Goal: Transaction & Acquisition: Obtain resource

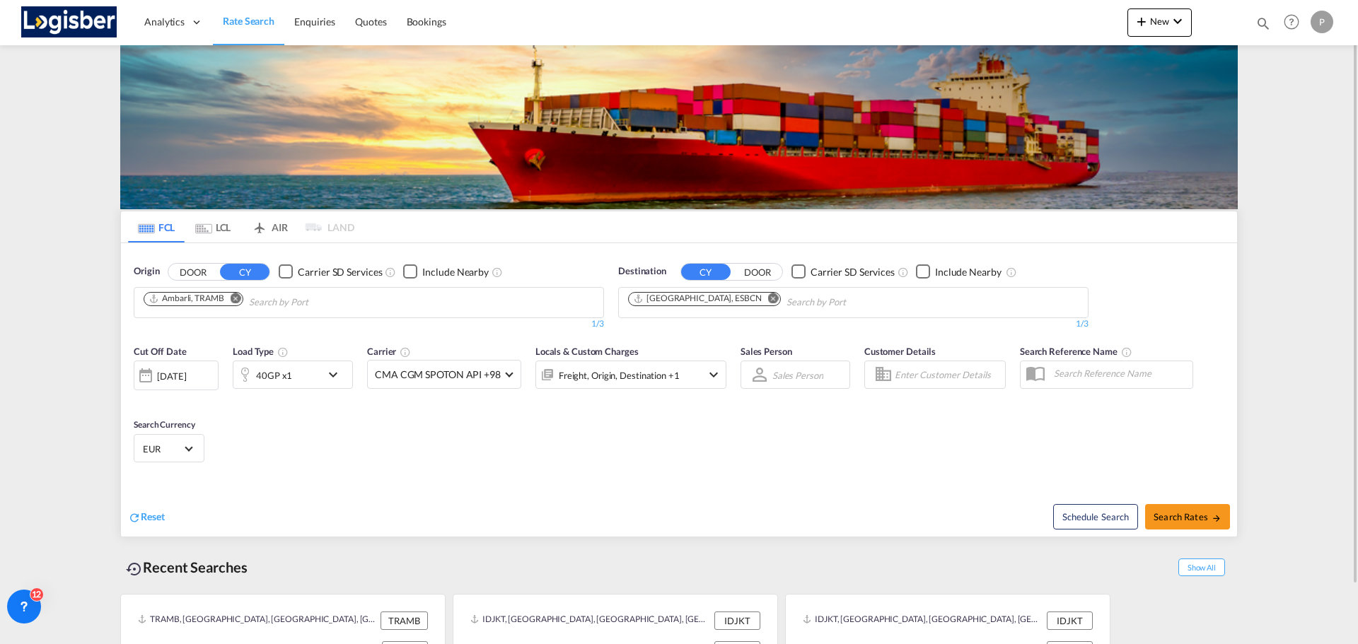
click at [217, 237] on md-tab-item "LCL" at bounding box center [213, 226] width 57 height 31
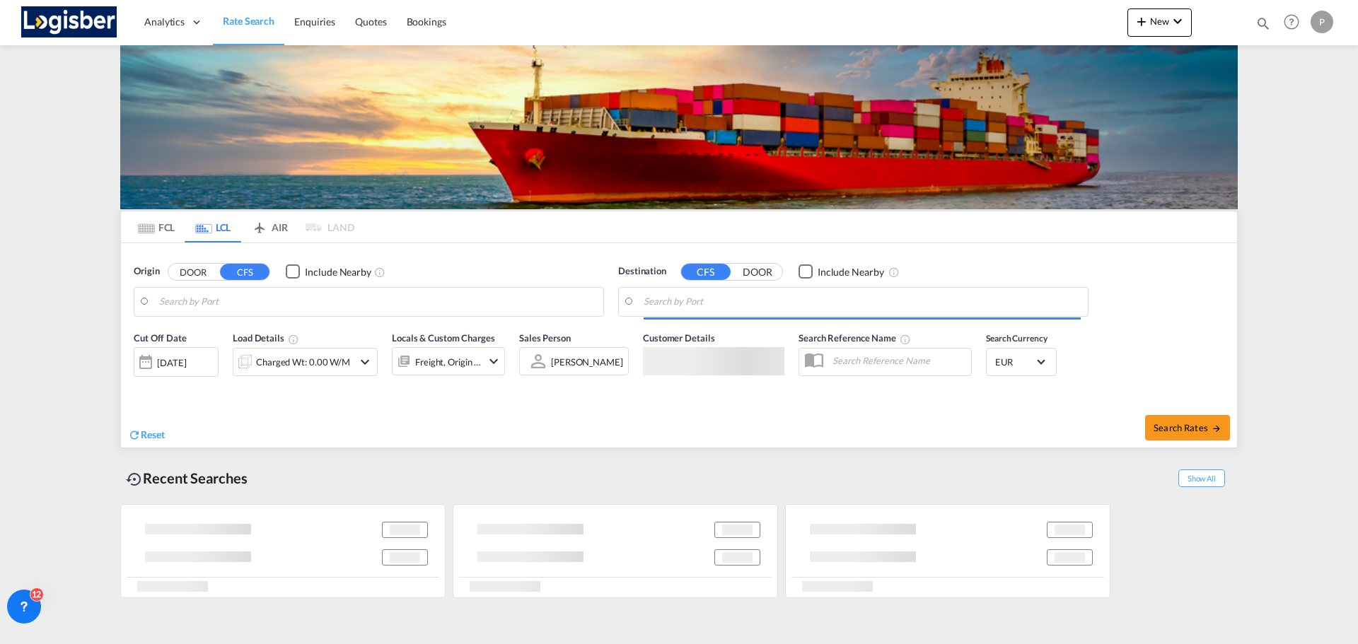
type input "[GEOGRAPHIC_DATA], SH, CNSHA"
type input "Barcelona, ESBCN"
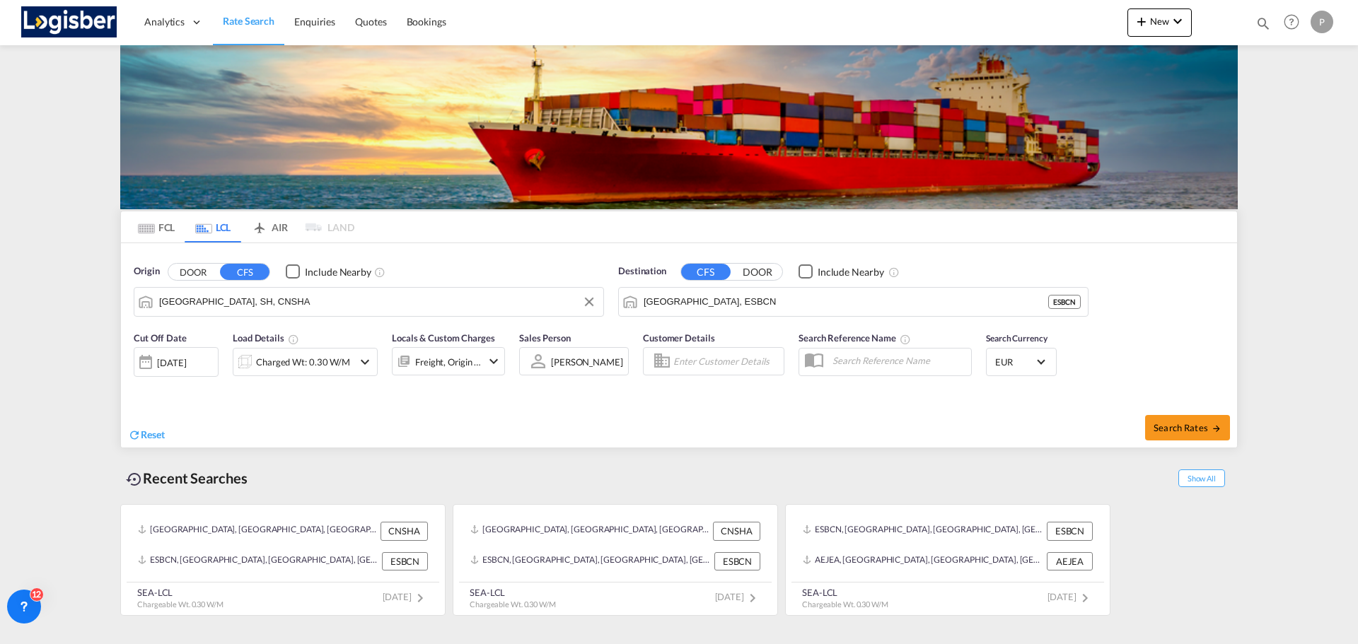
click at [390, 298] on input "Shanghai, SH, CNSHA" at bounding box center [377, 301] width 437 height 21
click at [595, 302] on md-icon "Clear Input" at bounding box center [589, 302] width 16 height 16
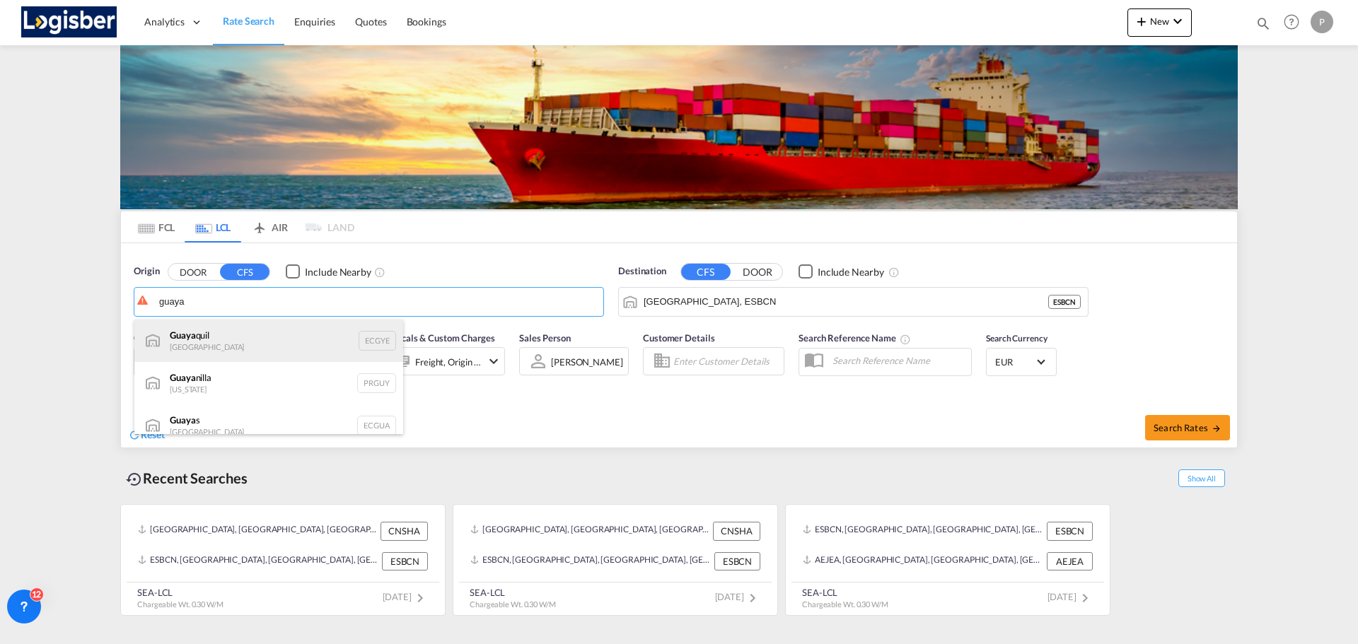
click at [219, 332] on div "Guaya quil Ecuador ECGYE" at bounding box center [268, 341] width 269 height 42
type input "Guayaquil, ECGYE"
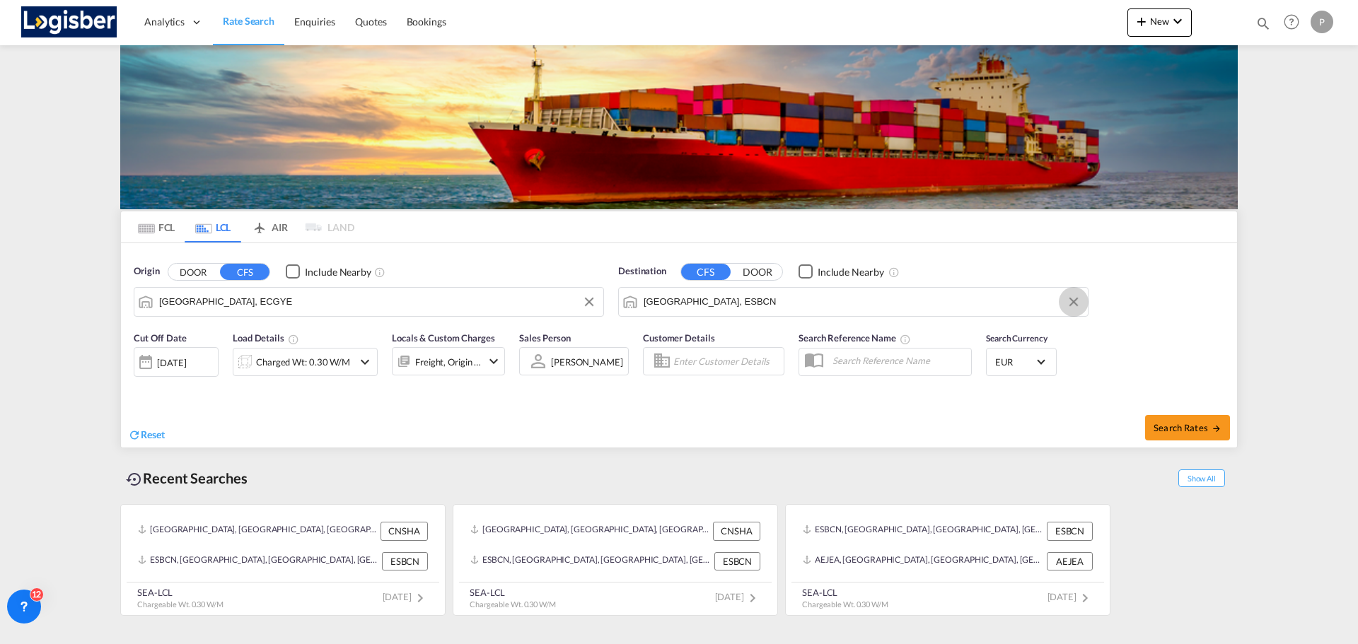
click at [1073, 306] on button "Clear Input" at bounding box center [1073, 301] width 21 height 21
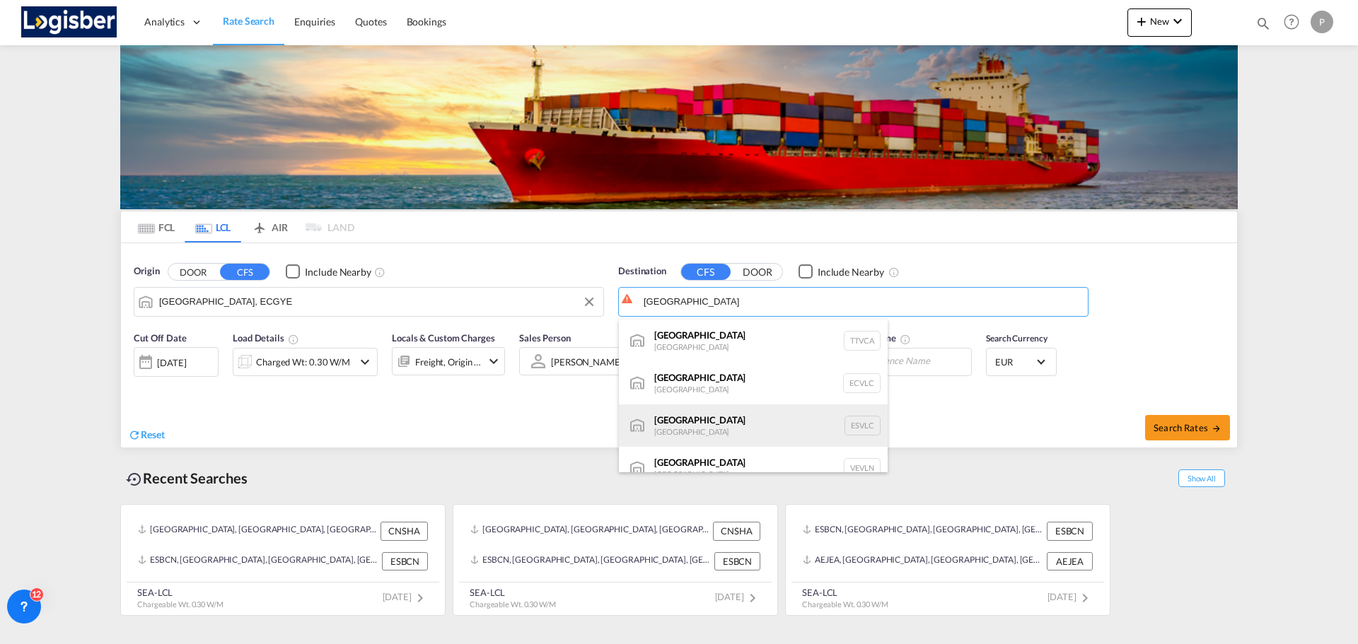
click at [760, 429] on div "Valencia Spain ESVLC" at bounding box center [753, 426] width 269 height 42
type input "Valencia, ESVLC"
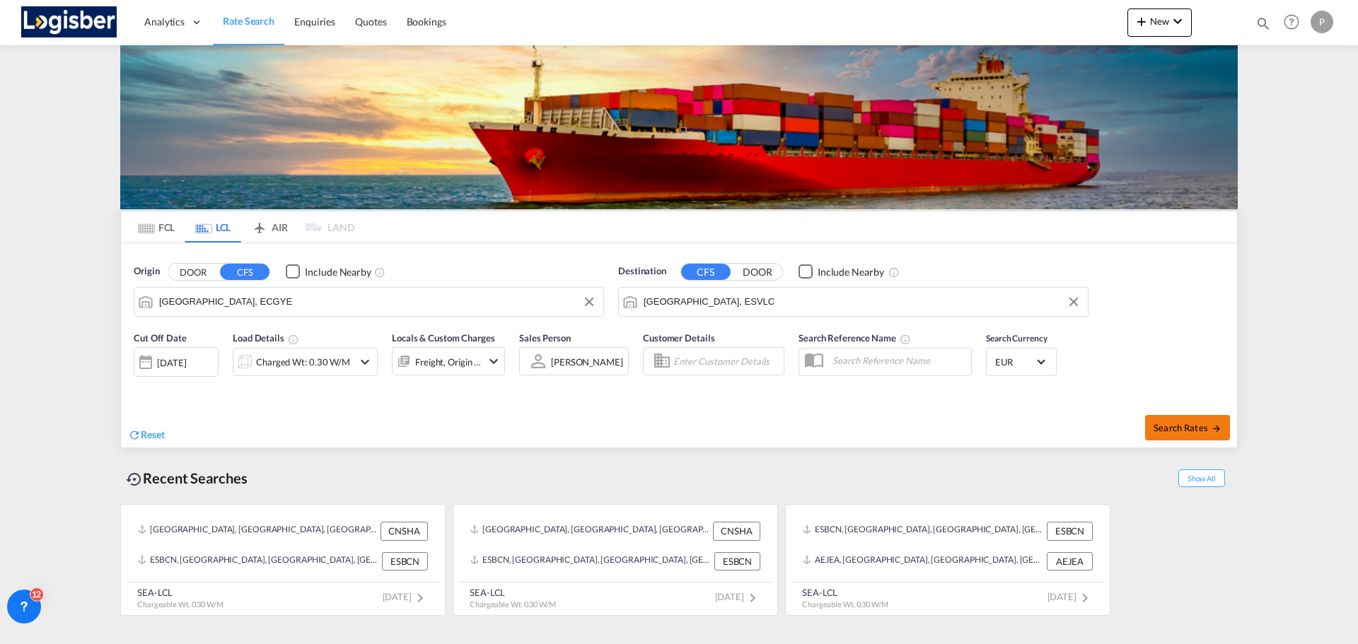
click at [1200, 424] on span "Search Rates" at bounding box center [1188, 427] width 68 height 11
type input "ECGYE to ESVLC / 1 Sep 2025"
